Goal: Communication & Community: Answer question/provide support

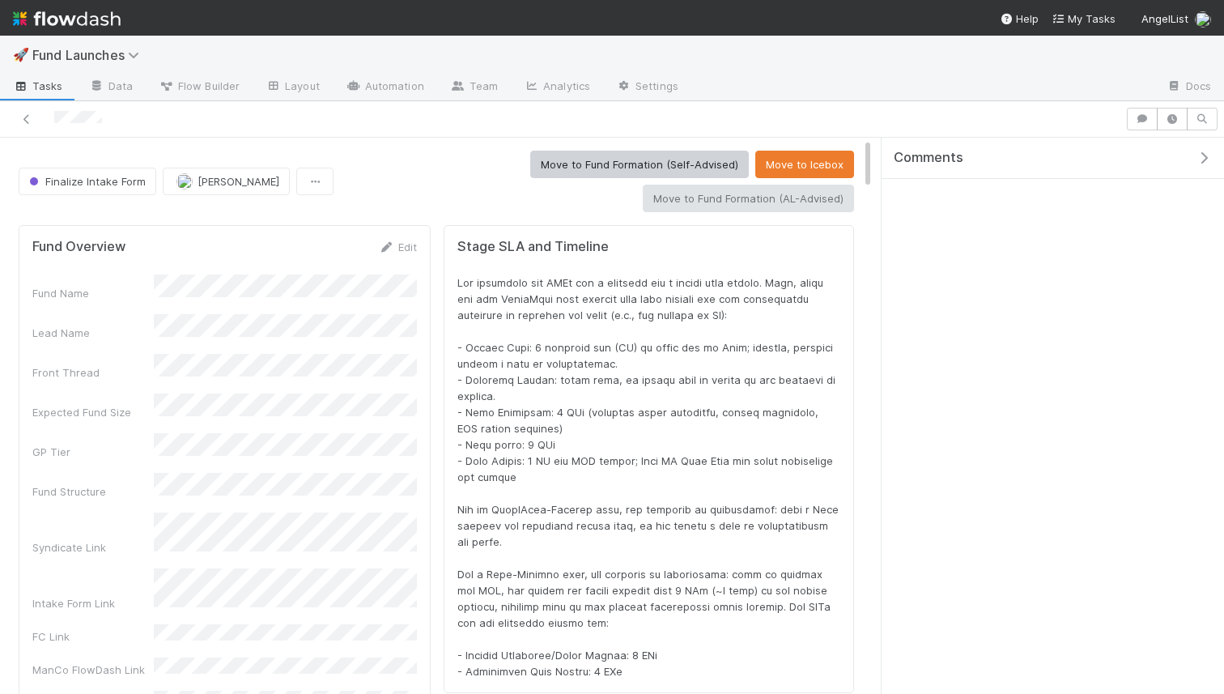
scroll to position [329, 808]
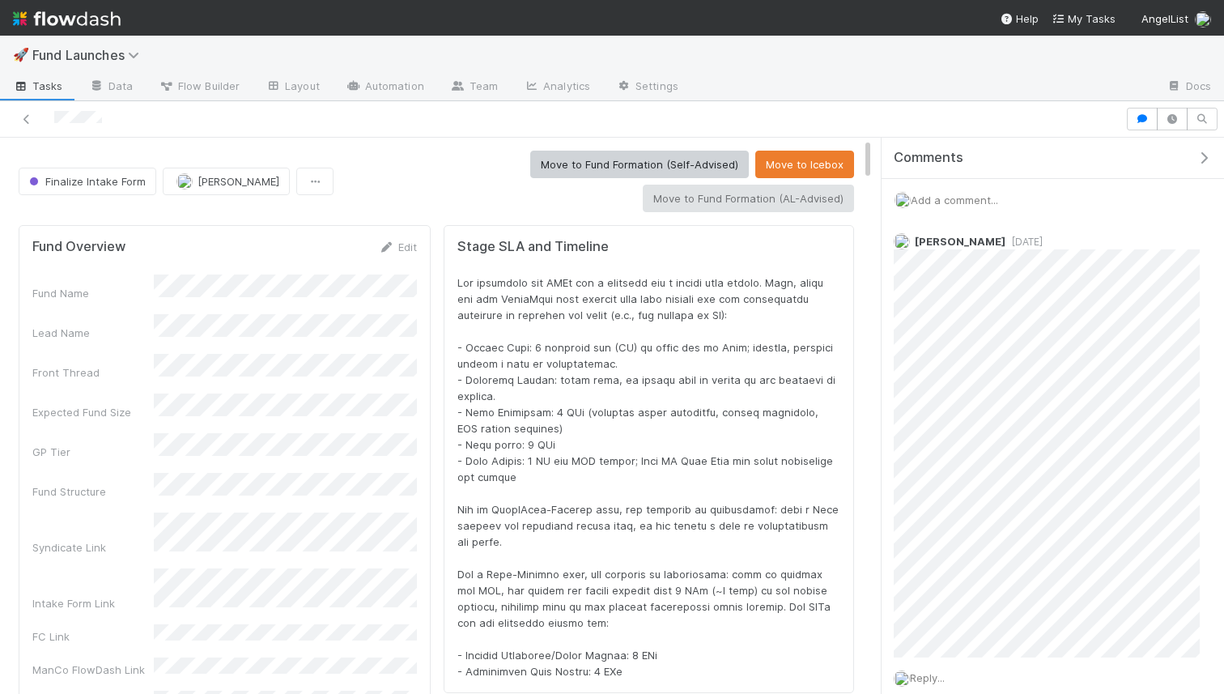
click at [983, 196] on span "Add a comment..." at bounding box center [954, 200] width 87 height 13
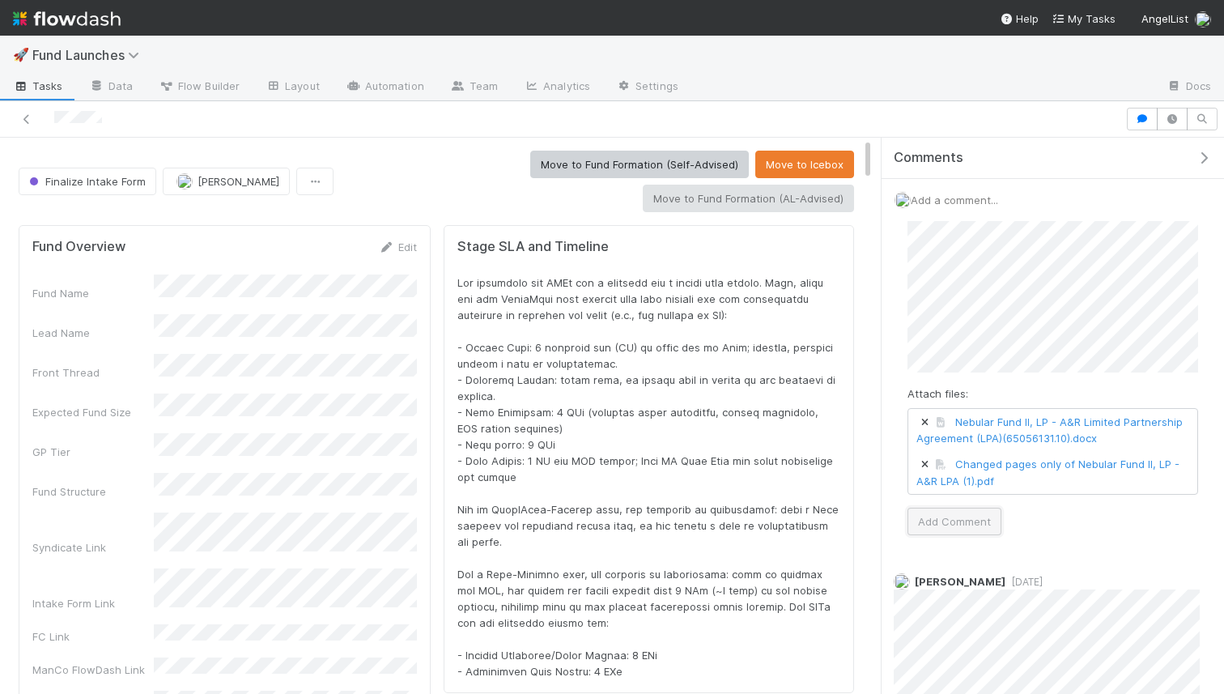
click at [964, 522] on button "Add Comment" at bounding box center [955, 522] width 94 height 28
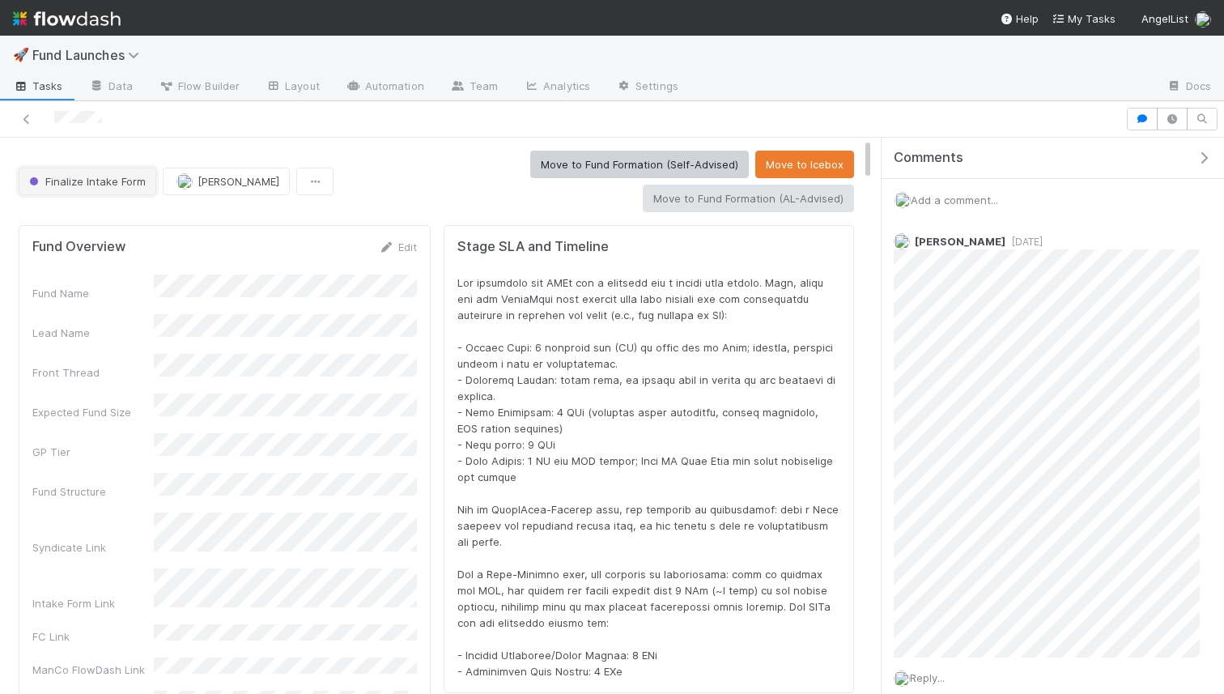
click at [66, 183] on span "Finalize Intake Form" at bounding box center [86, 181] width 120 height 13
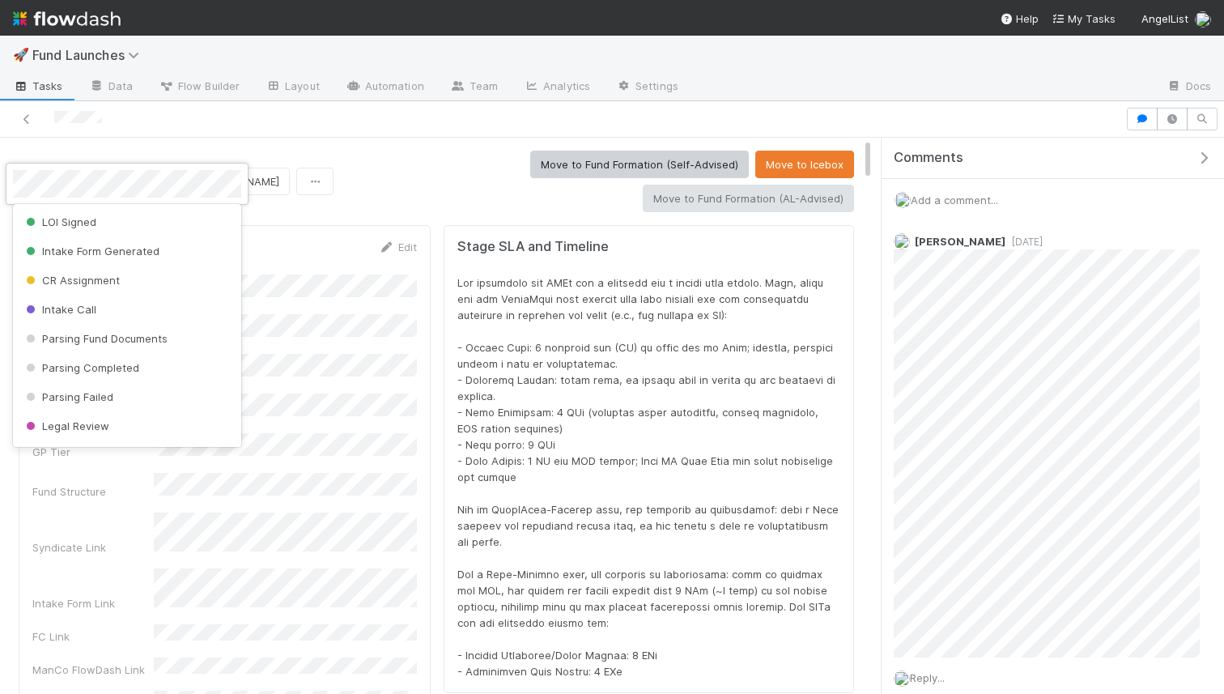
scroll to position [178, 0]
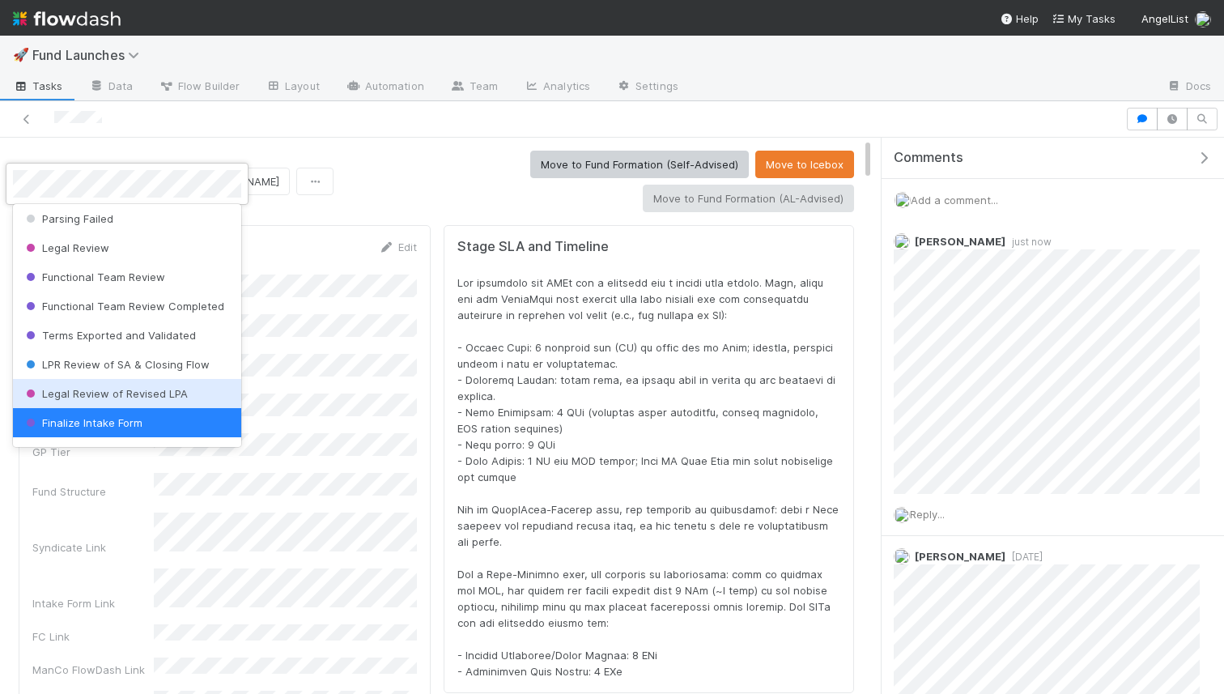
click at [139, 394] on span "Legal Review of Revised LPA" at bounding box center [105, 393] width 165 height 13
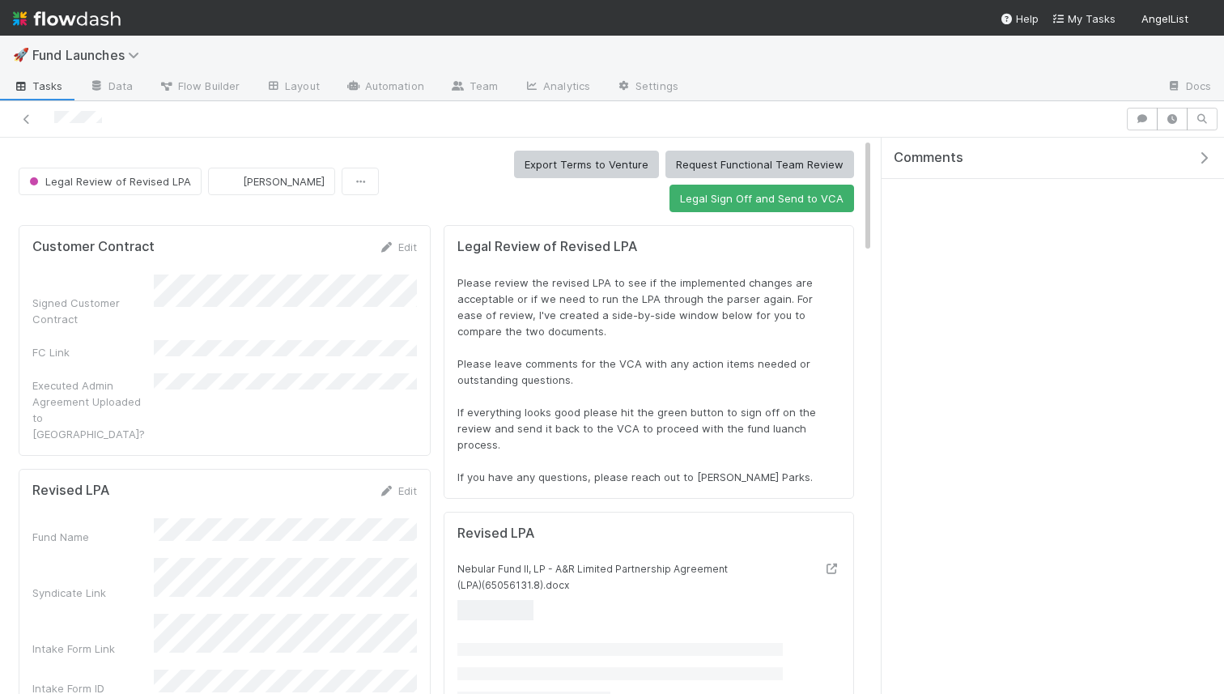
scroll to position [329, 808]
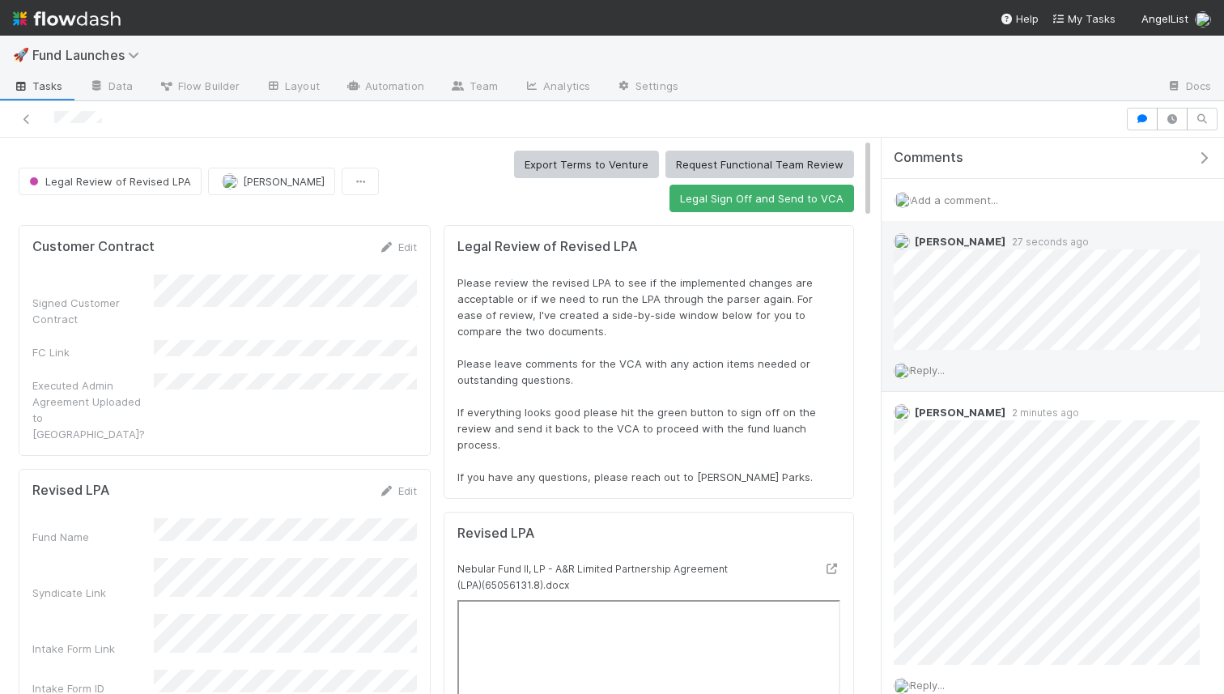
click at [952, 364] on div "Reply..." at bounding box center [1047, 370] width 330 height 40
click at [945, 367] on span "Reply..." at bounding box center [927, 370] width 35 height 13
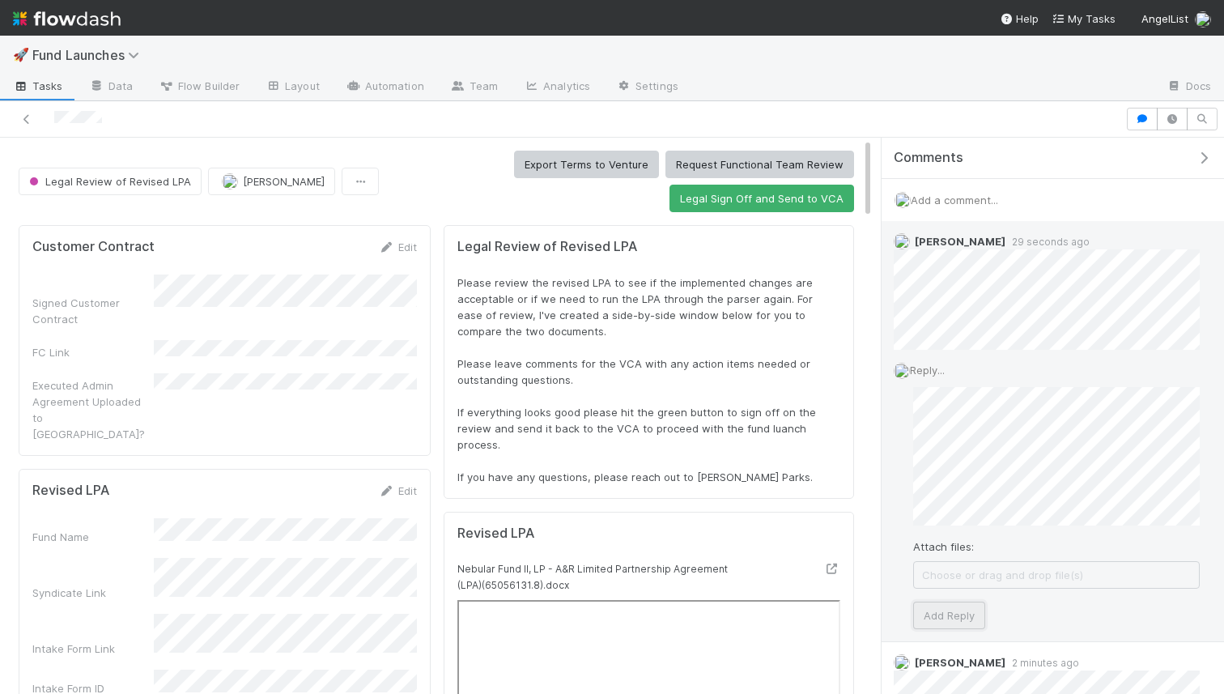
click at [959, 622] on button "Add Reply" at bounding box center [949, 616] width 72 height 28
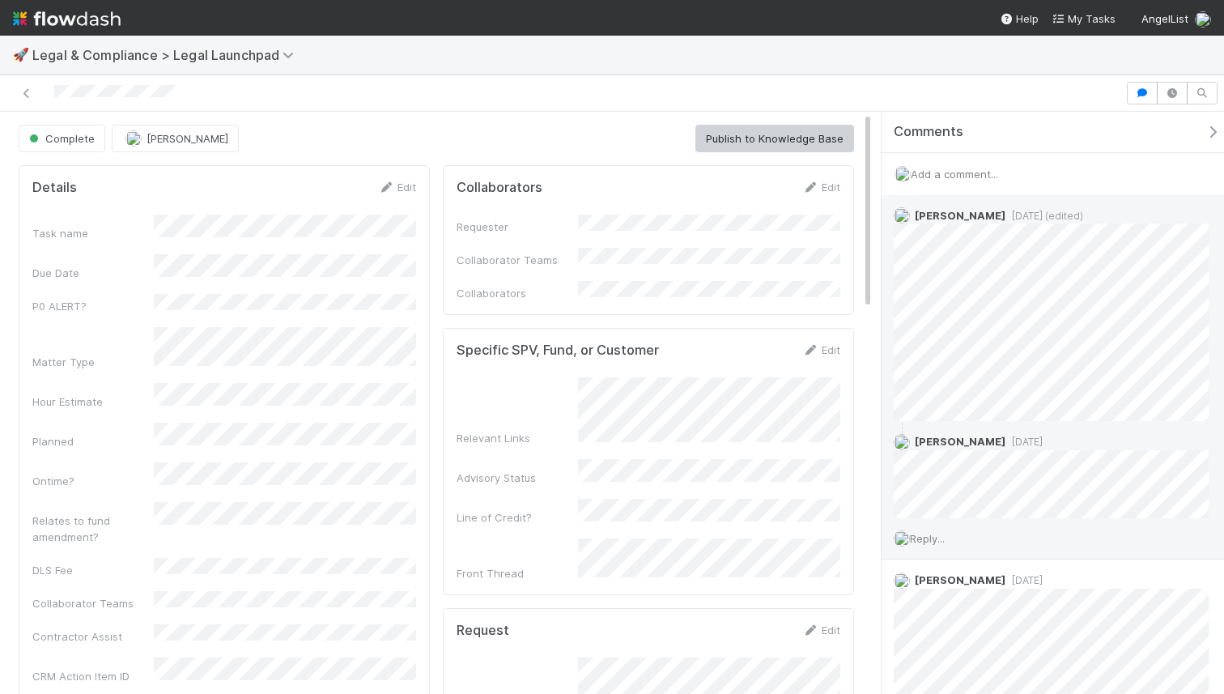
click at [916, 542] on span "Reply..." at bounding box center [927, 538] width 35 height 13
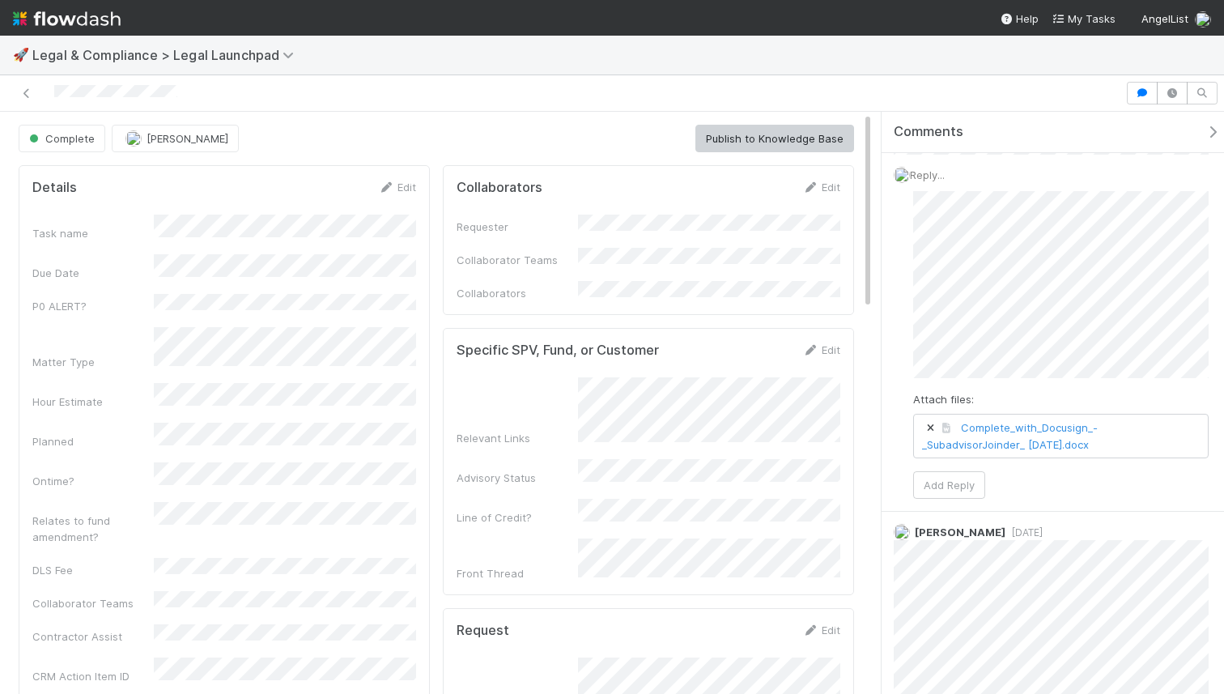
scroll to position [462, 0]
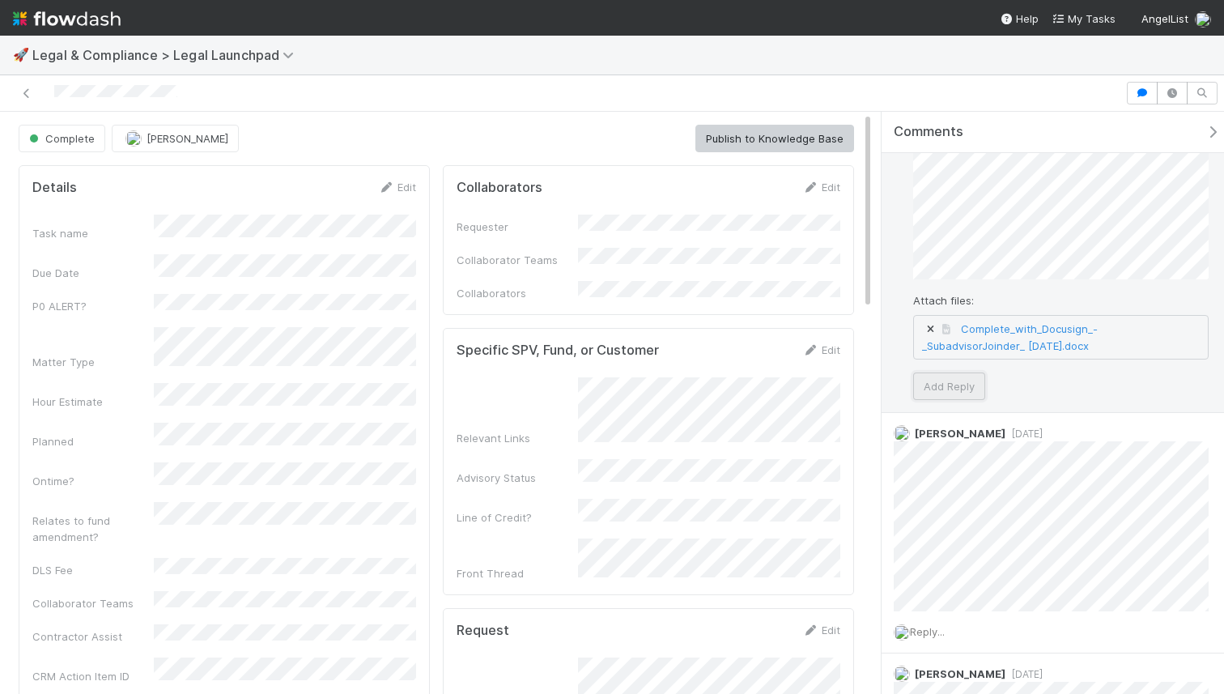
click at [952, 380] on button "Add Reply" at bounding box center [949, 386] width 72 height 28
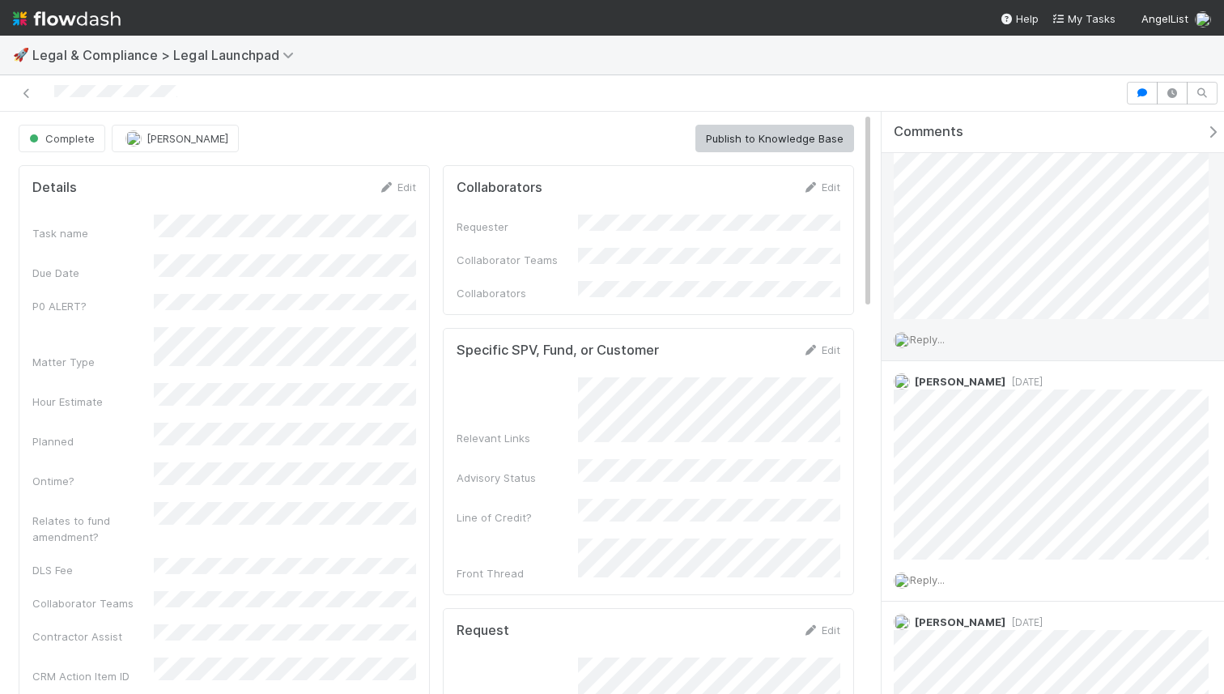
scroll to position [726, 0]
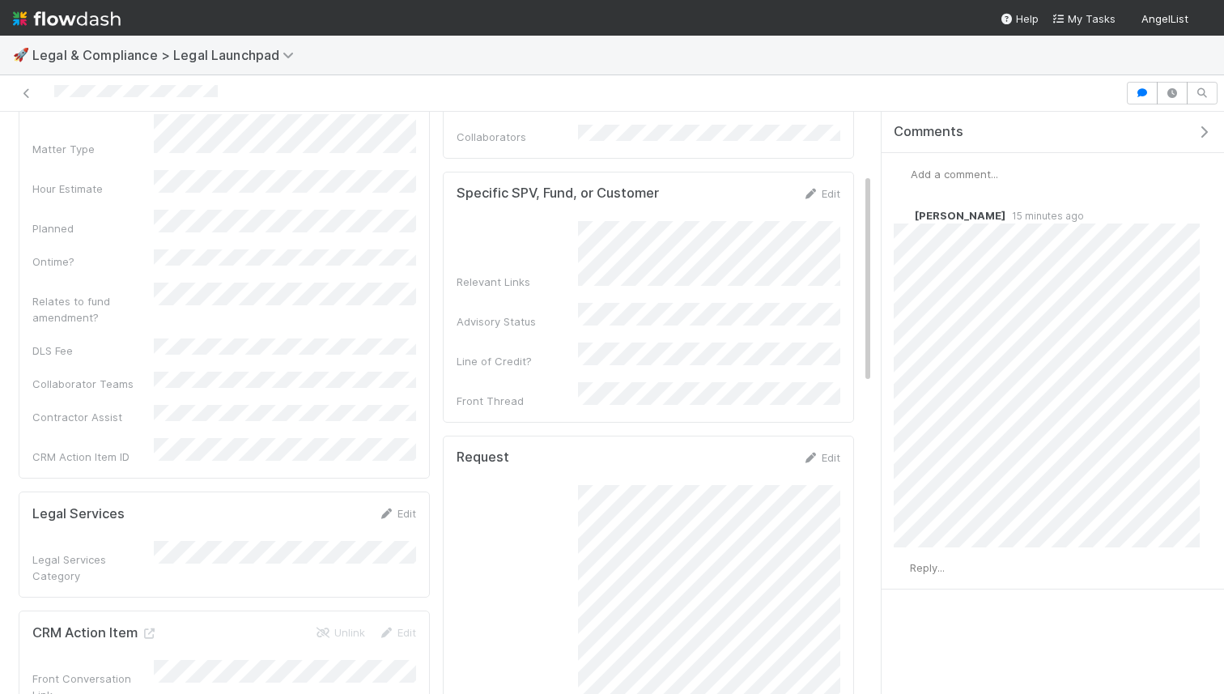
scroll to position [346, 0]
